Goal: Information Seeking & Learning: Find specific fact

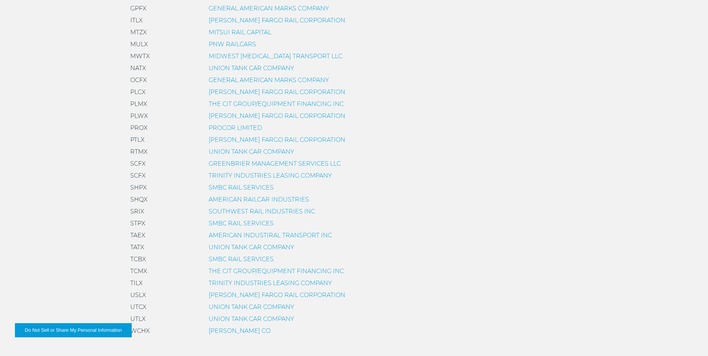
scroll to position [485, 0]
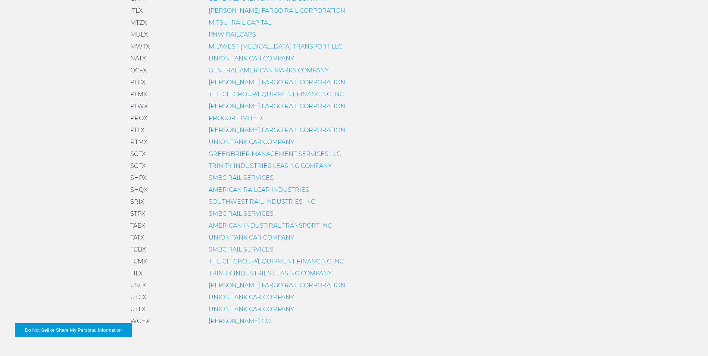
click at [217, 274] on link "TRINITY INDUSTRIES LEASING COMPANY" at bounding box center [270, 273] width 123 height 7
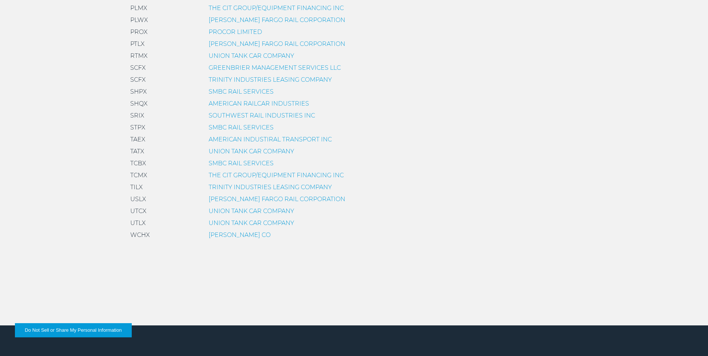
scroll to position [560, 0]
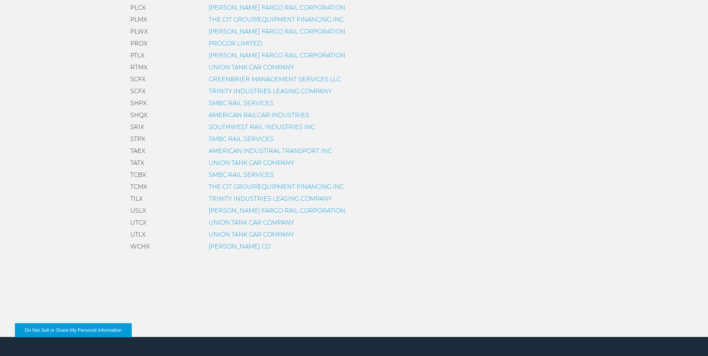
click at [221, 44] on link "PROCOR LIMITED" at bounding box center [235, 43] width 53 height 7
click at [214, 199] on link "TRINITY INDUSTRIES LEASING COMPANY" at bounding box center [270, 198] width 123 height 7
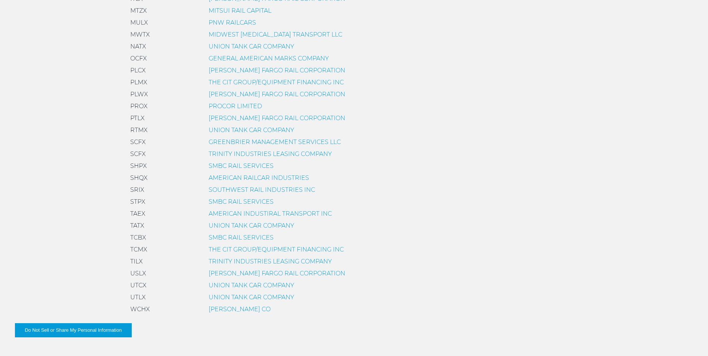
scroll to position [411, 0]
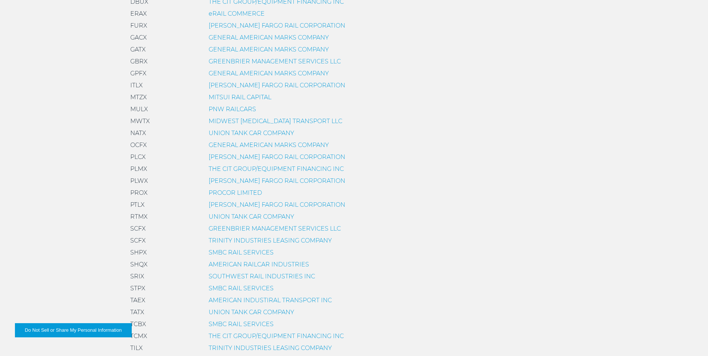
click at [214, 133] on link "UNION TANK CAR COMPANY" at bounding box center [252, 133] width 86 height 7
